Goal: Check status: Check status

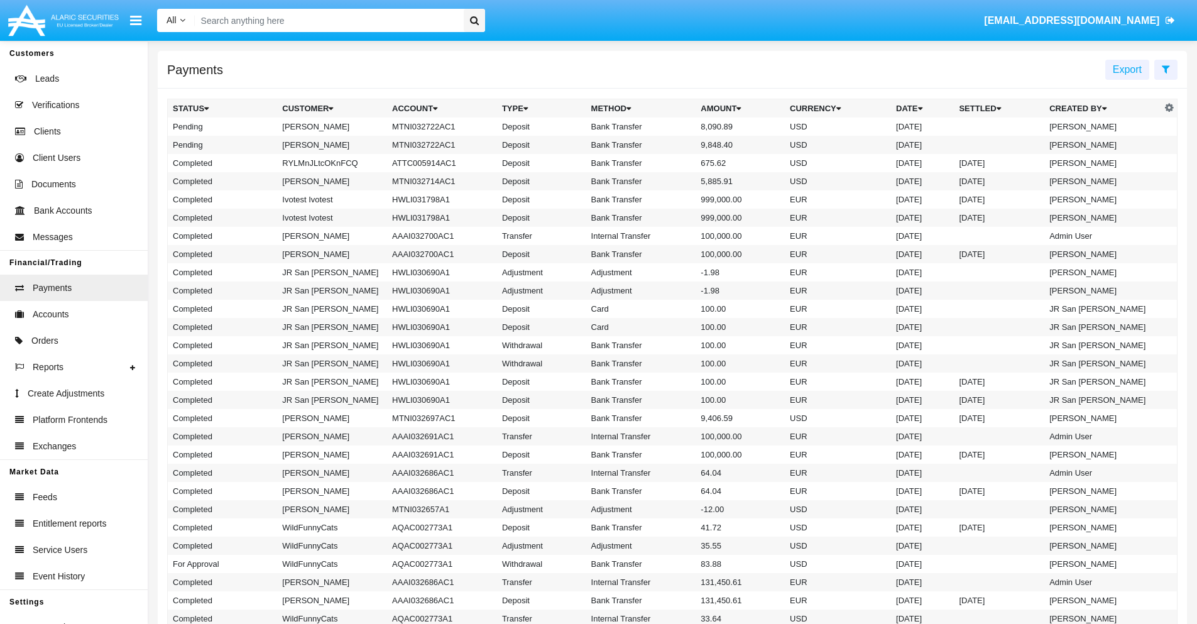
click at [1165, 68] on icon at bounding box center [1165, 69] width 8 height 10
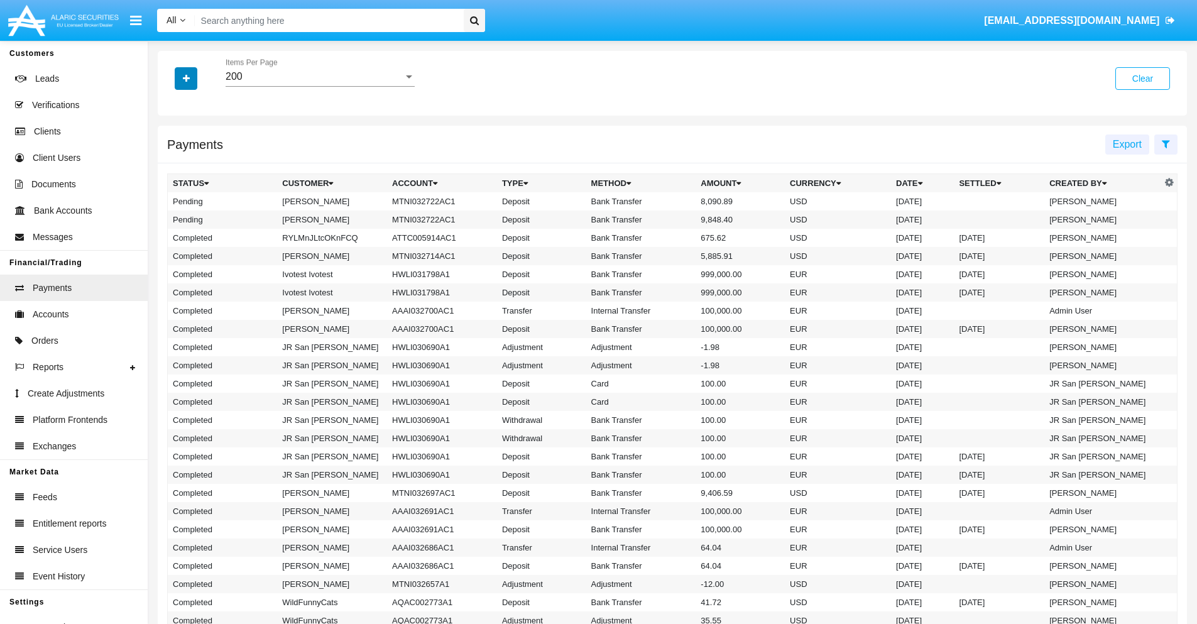
click at [186, 78] on icon "button" at bounding box center [186, 78] width 7 height 9
click at [197, 104] on span "Status" at bounding box center [197, 104] width 28 height 15
click at [173, 109] on input "Status" at bounding box center [172, 109] width 1 height 1
checkbox input "true"
click at [186, 78] on icon "button" at bounding box center [186, 78] width 7 height 9
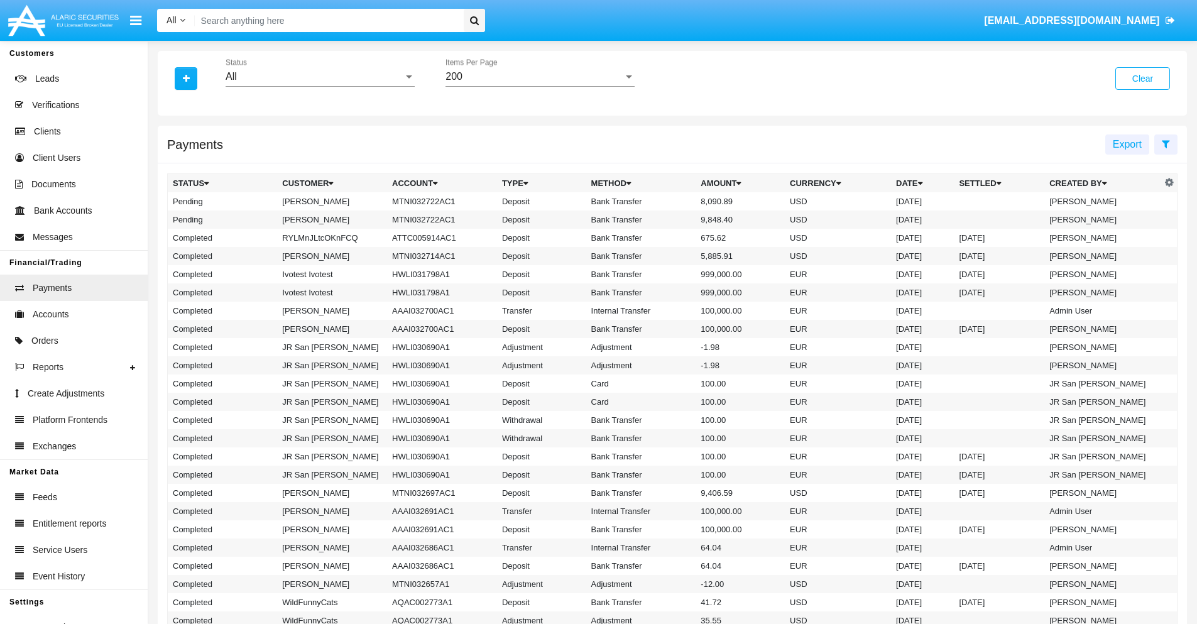
click at [320, 77] on div "All" at bounding box center [314, 76] width 178 height 11
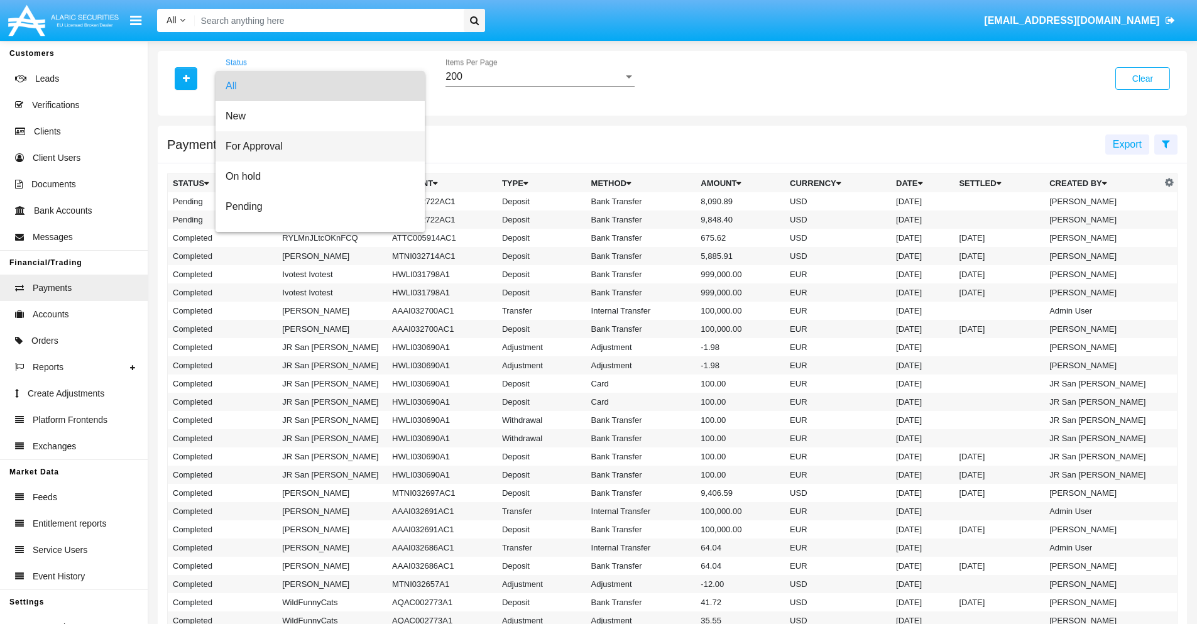
click at [315, 146] on span "For Approval" at bounding box center [319, 146] width 189 height 30
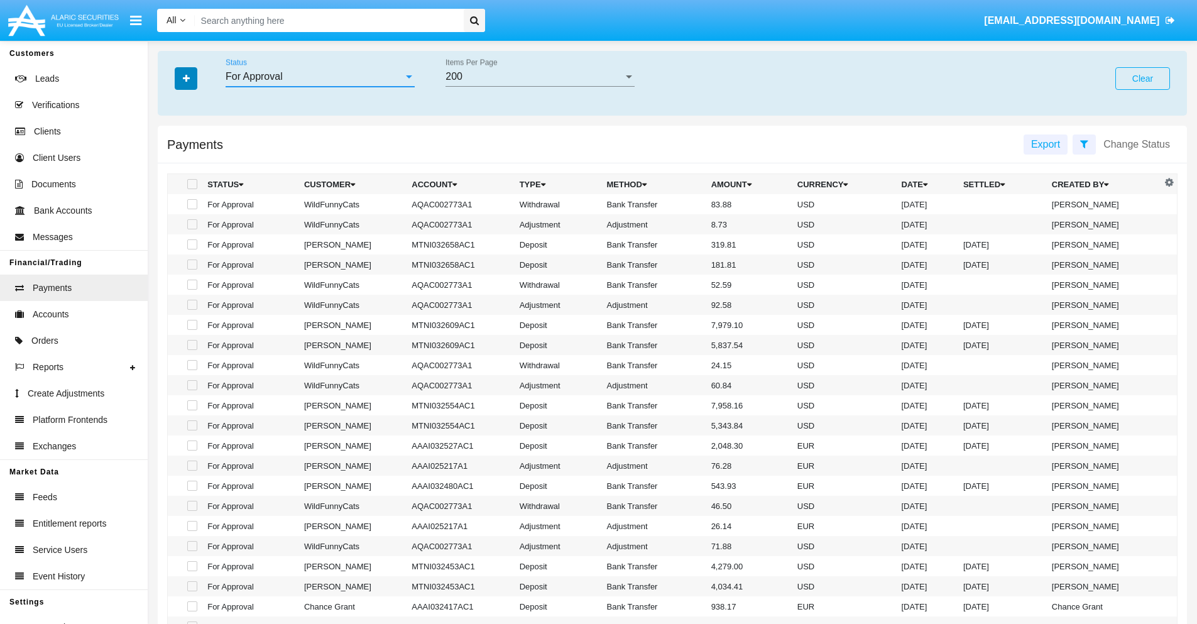
click at [186, 78] on icon "button" at bounding box center [186, 78] width 7 height 9
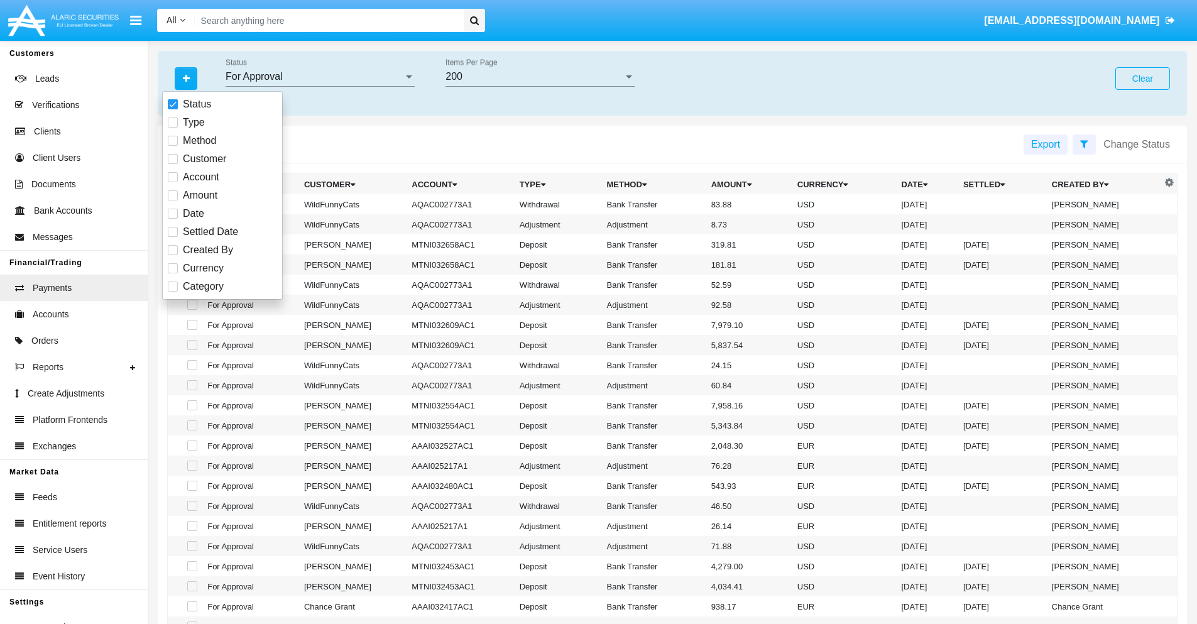
click at [203, 268] on span "Currency" at bounding box center [203, 268] width 41 height 15
click at [173, 273] on input "Currency" at bounding box center [172, 273] width 1 height 1
checkbox input "true"
click at [186, 78] on icon "button" at bounding box center [186, 78] width 7 height 9
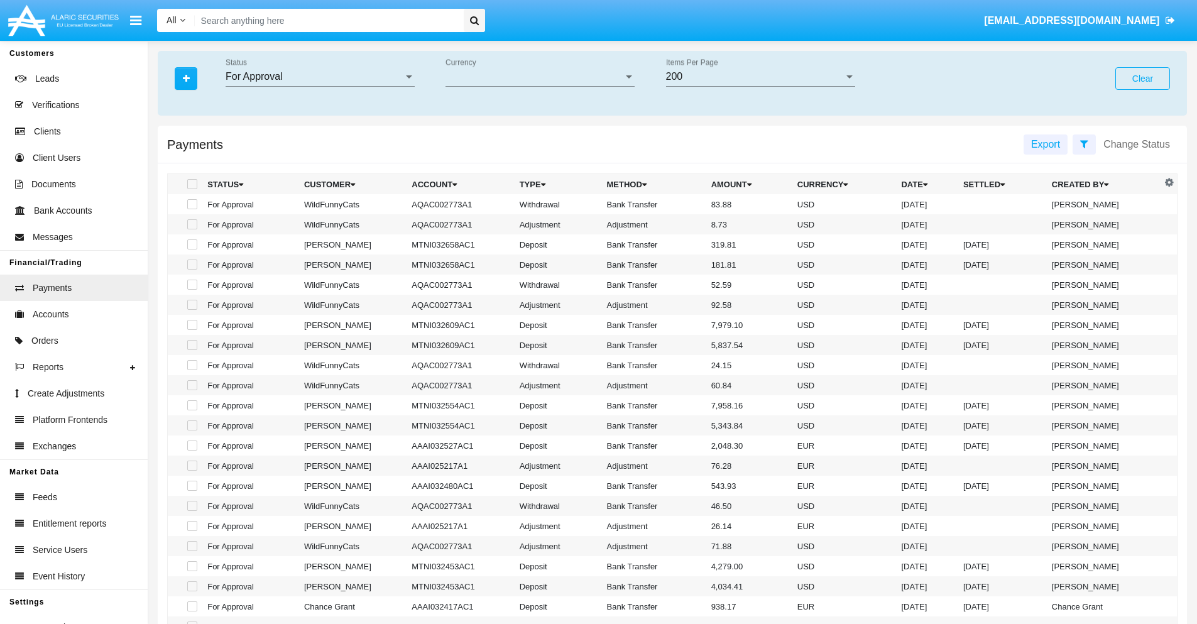
click at [540, 77] on span "Currency" at bounding box center [534, 76] width 178 height 11
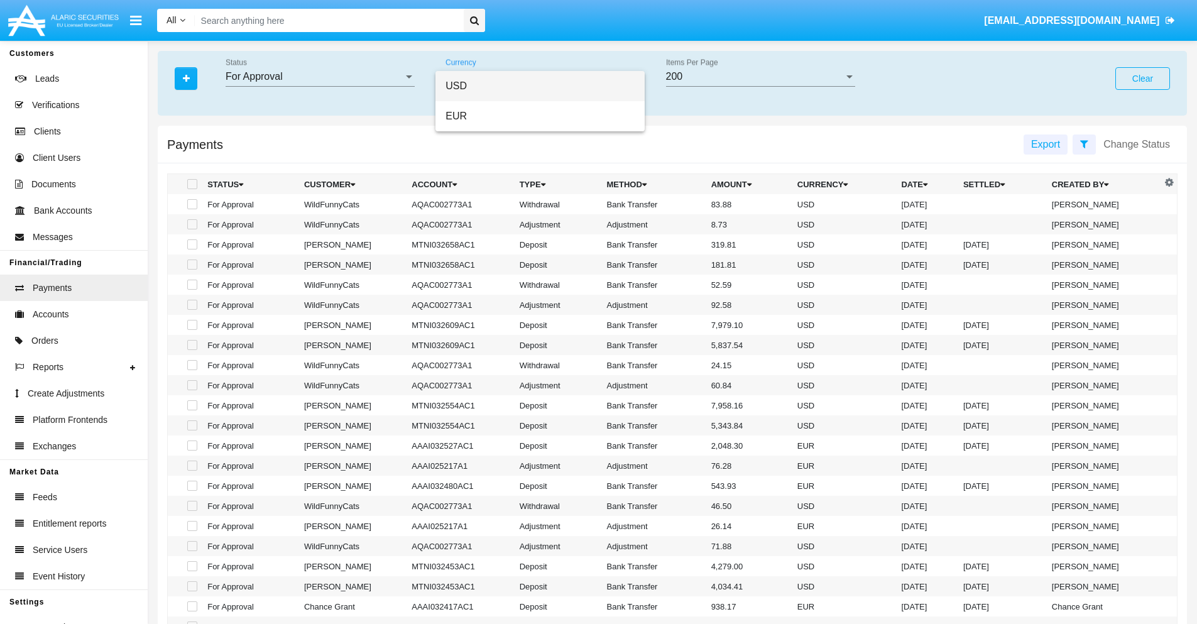
click at [540, 86] on span "USD" at bounding box center [539, 86] width 189 height 30
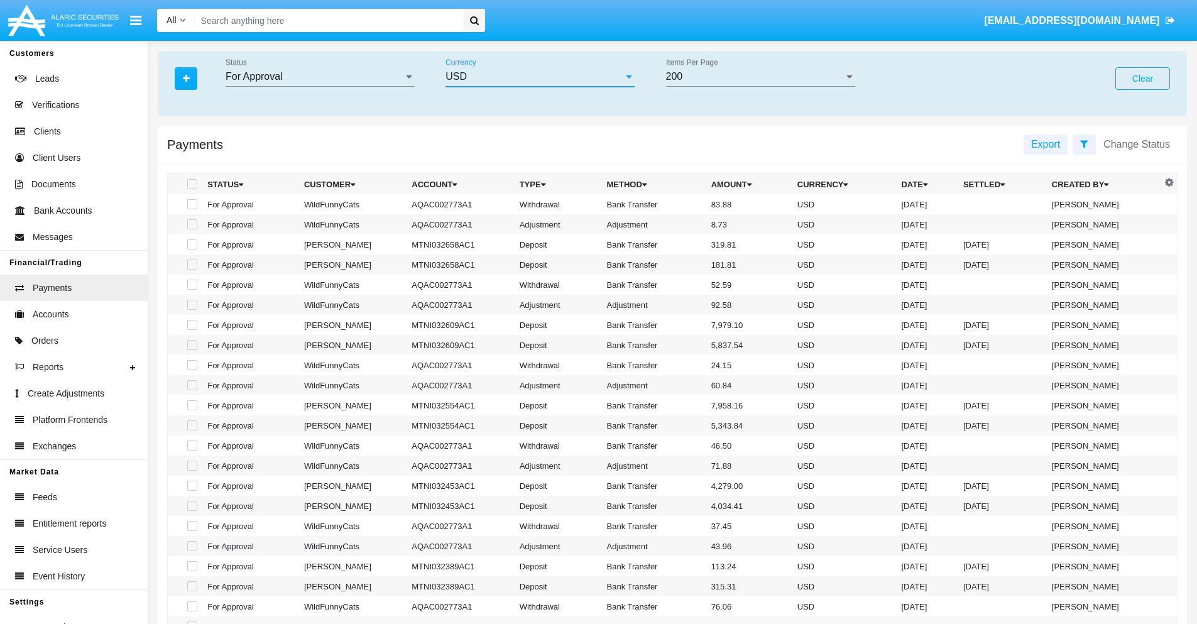
click at [191, 204] on span at bounding box center [192, 204] width 10 height 10
click at [192, 209] on input "checkbox" at bounding box center [192, 209] width 1 height 1
checkbox input "true"
